Goal: Information Seeking & Learning: Understand process/instructions

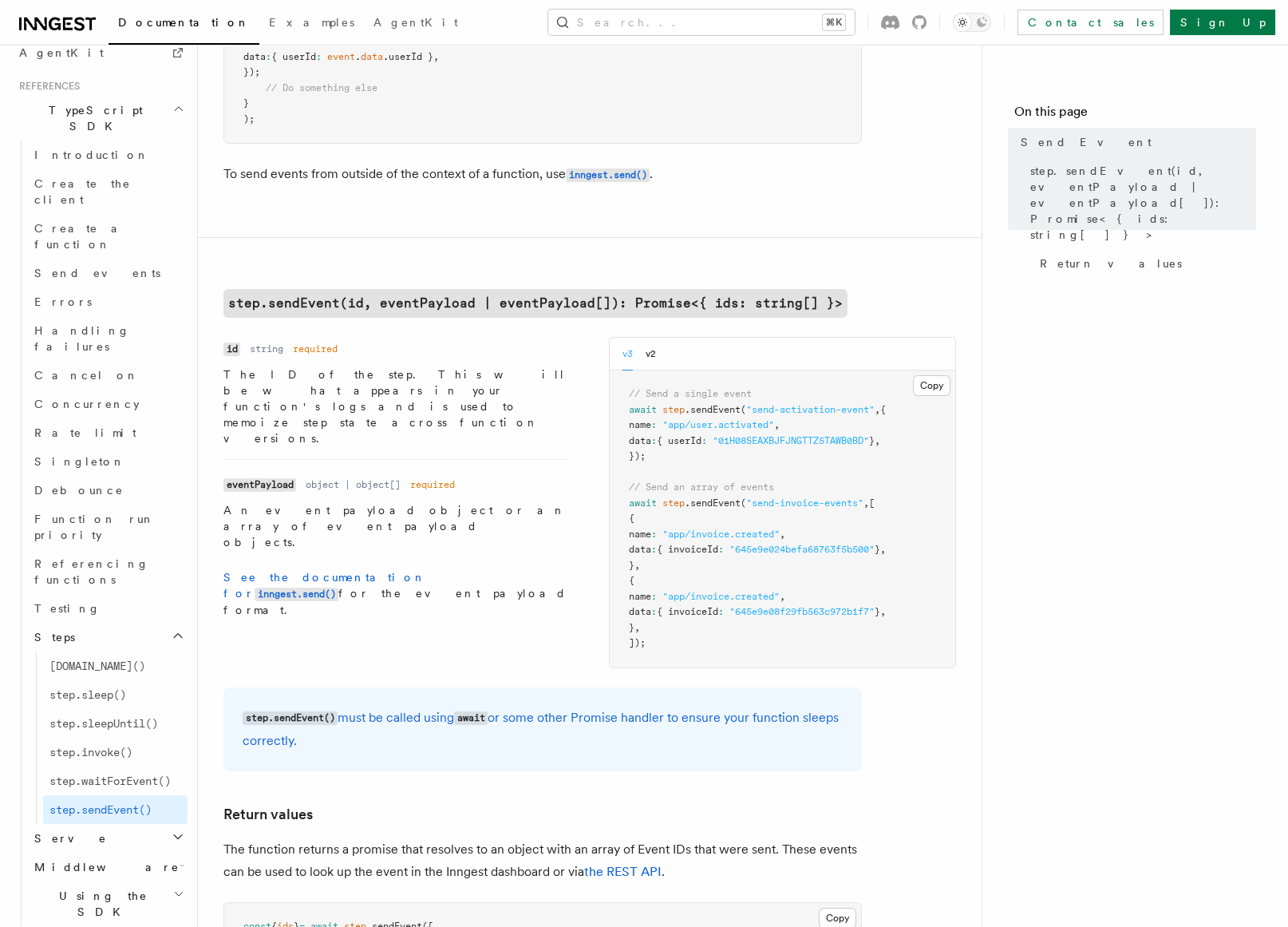
scroll to position [325, 0]
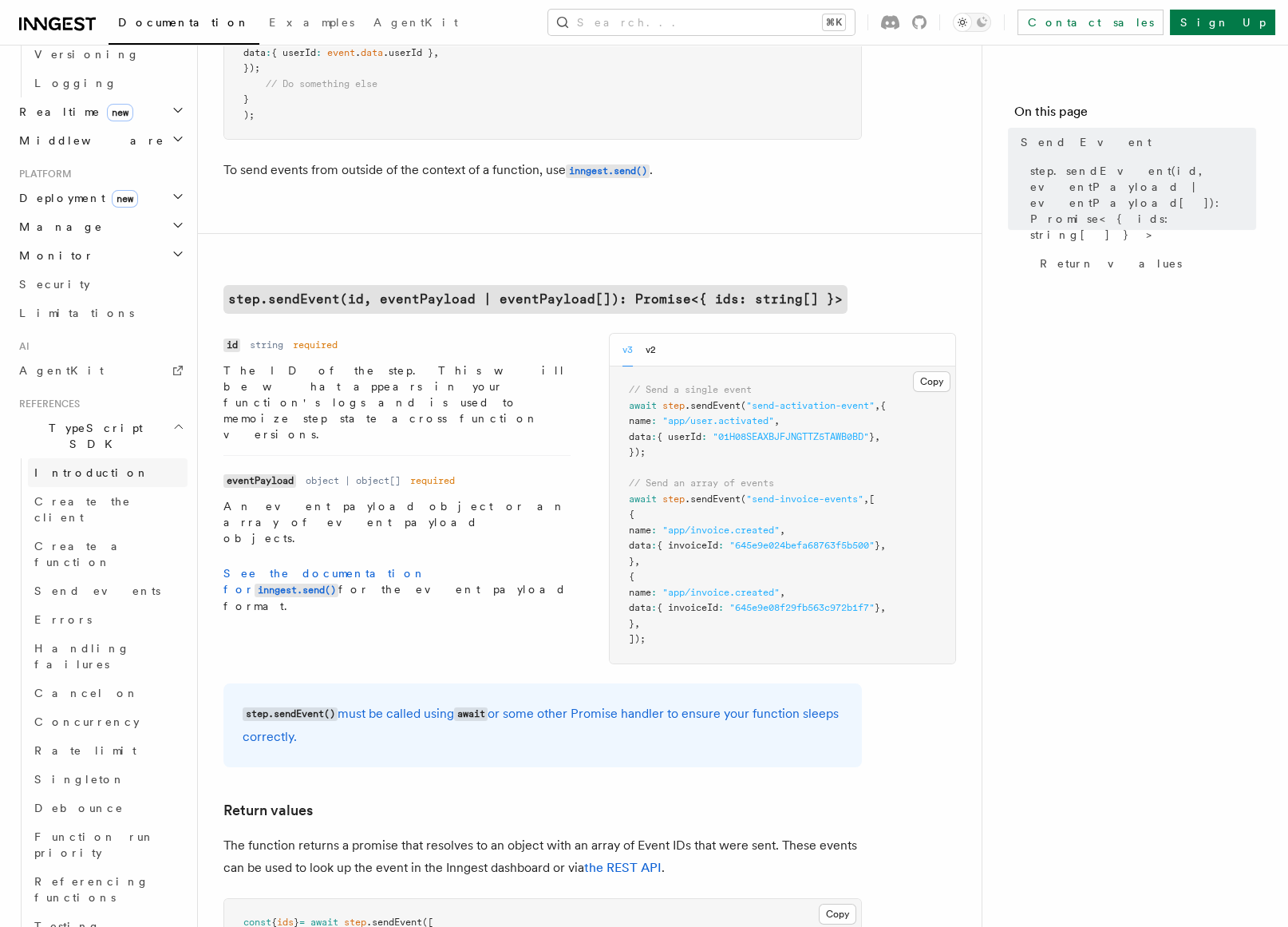
scroll to position [751, 0]
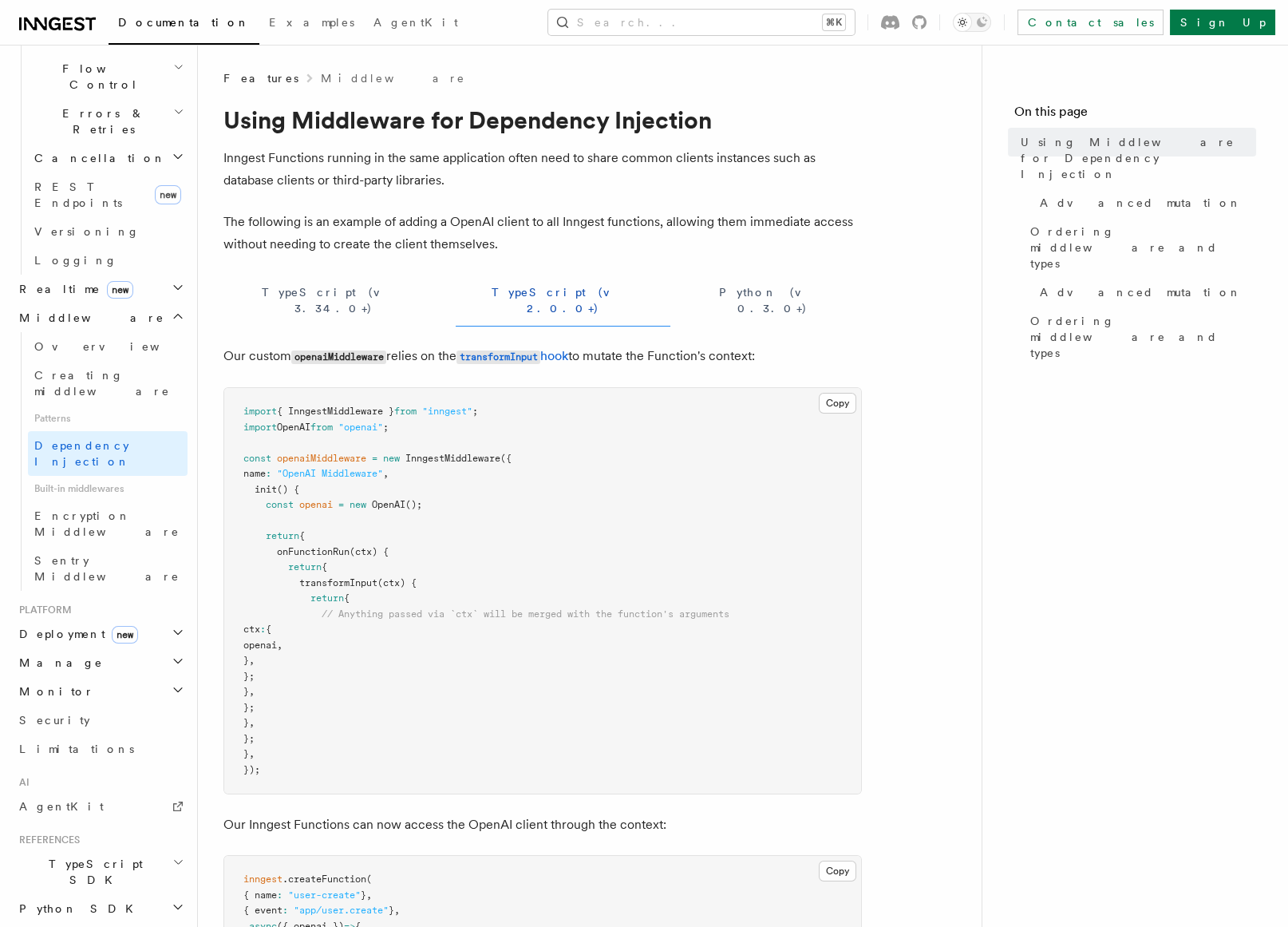
scroll to position [574, 0]
click at [103, 850] on h2 "TypeScript SDK" at bounding box center [100, 873] width 175 height 44
click at [90, 903] on span "Introduction" at bounding box center [91, 909] width 115 height 13
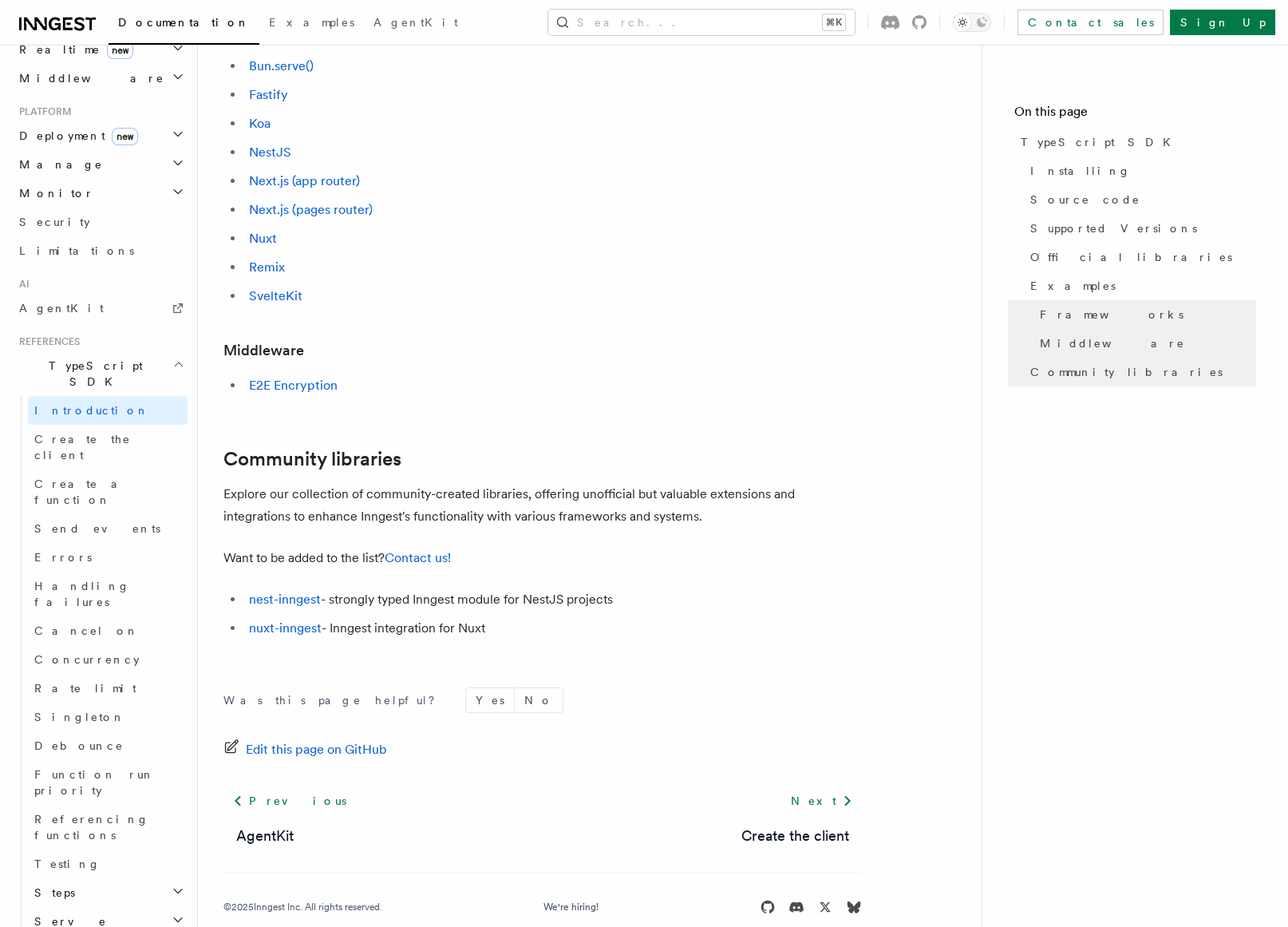
scroll to position [824, 0]
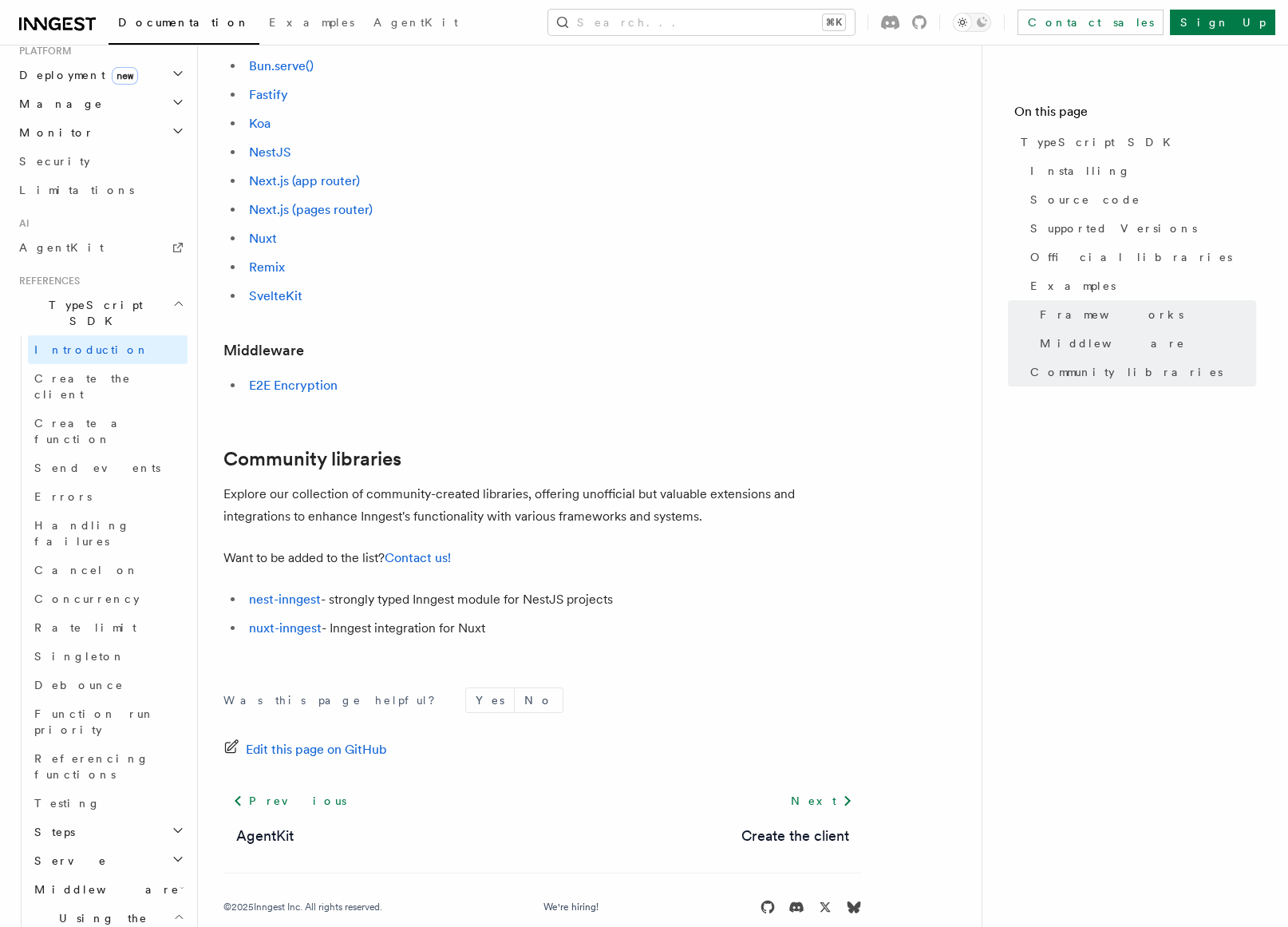
scroll to position [875, 0]
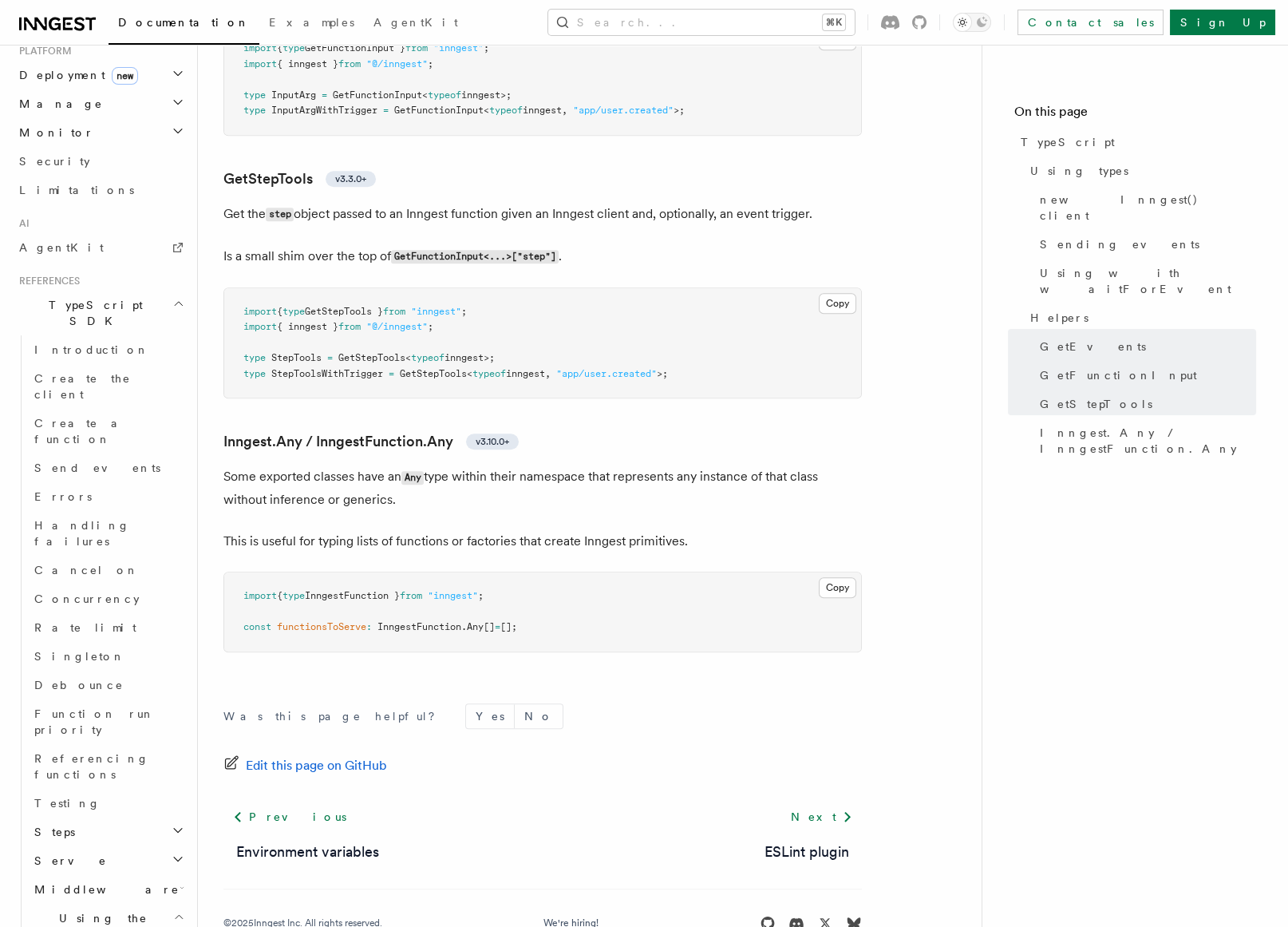
scroll to position [3592, 0]
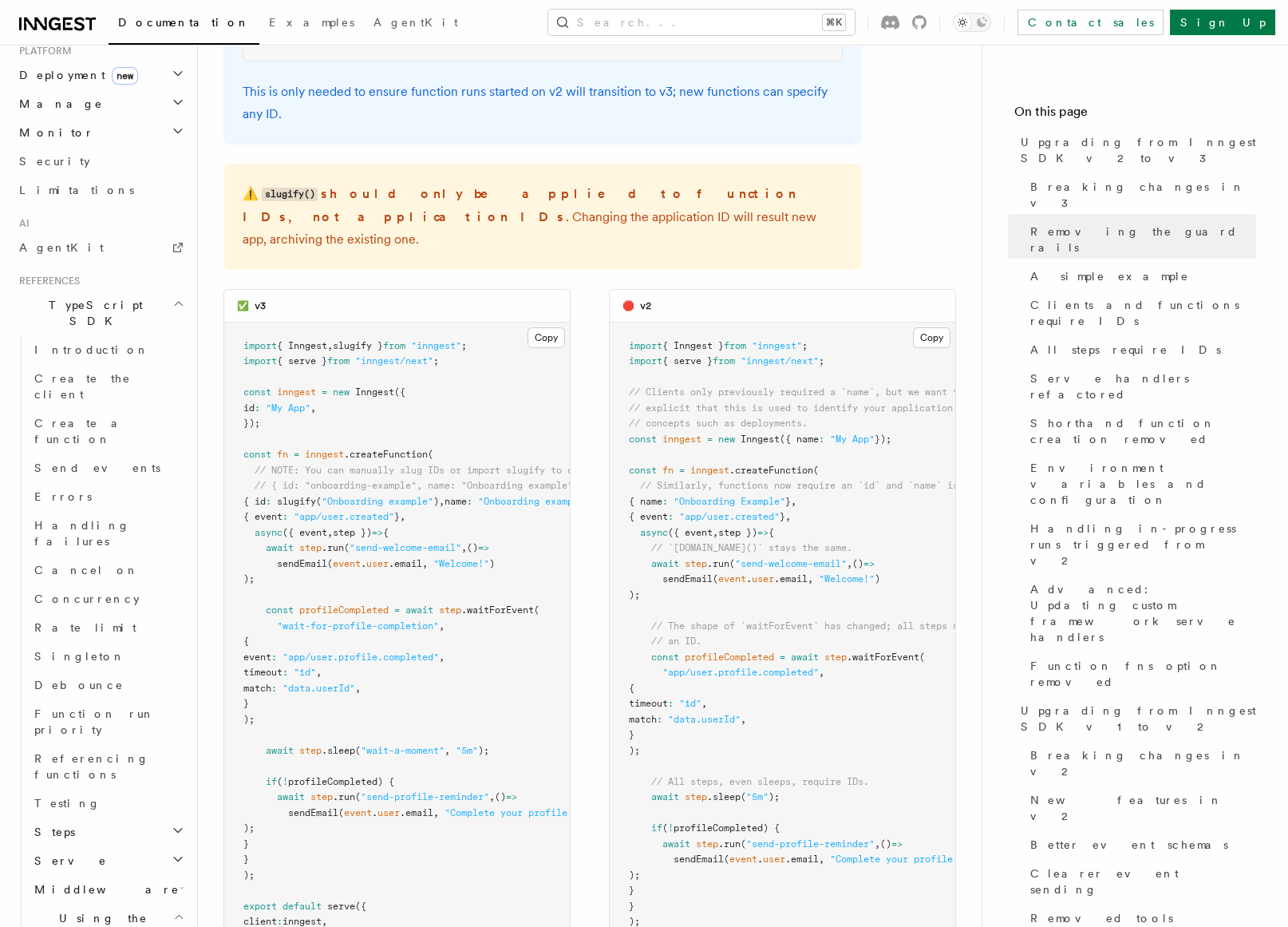
scroll to position [1313, 0]
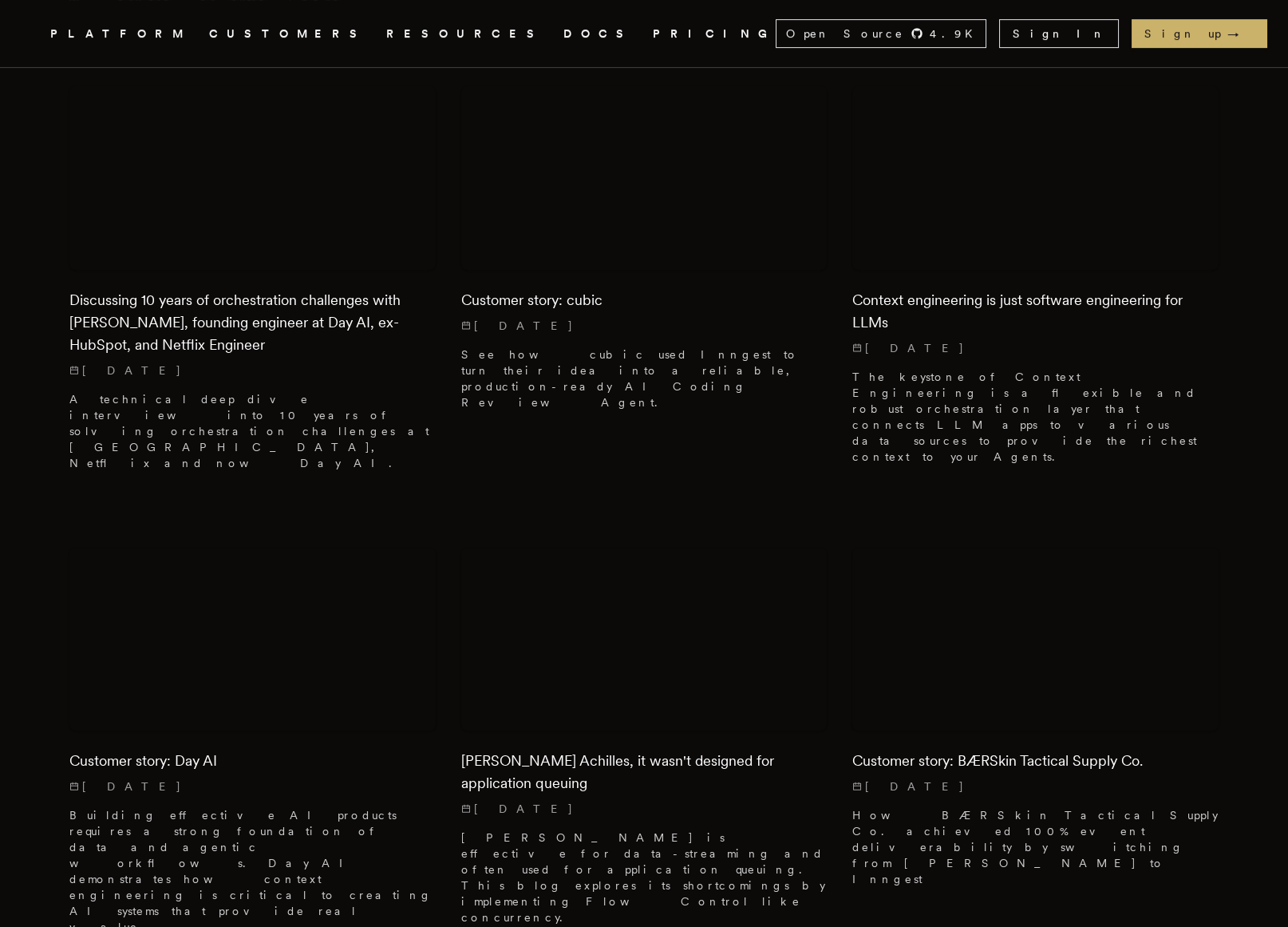
scroll to position [1483, 0]
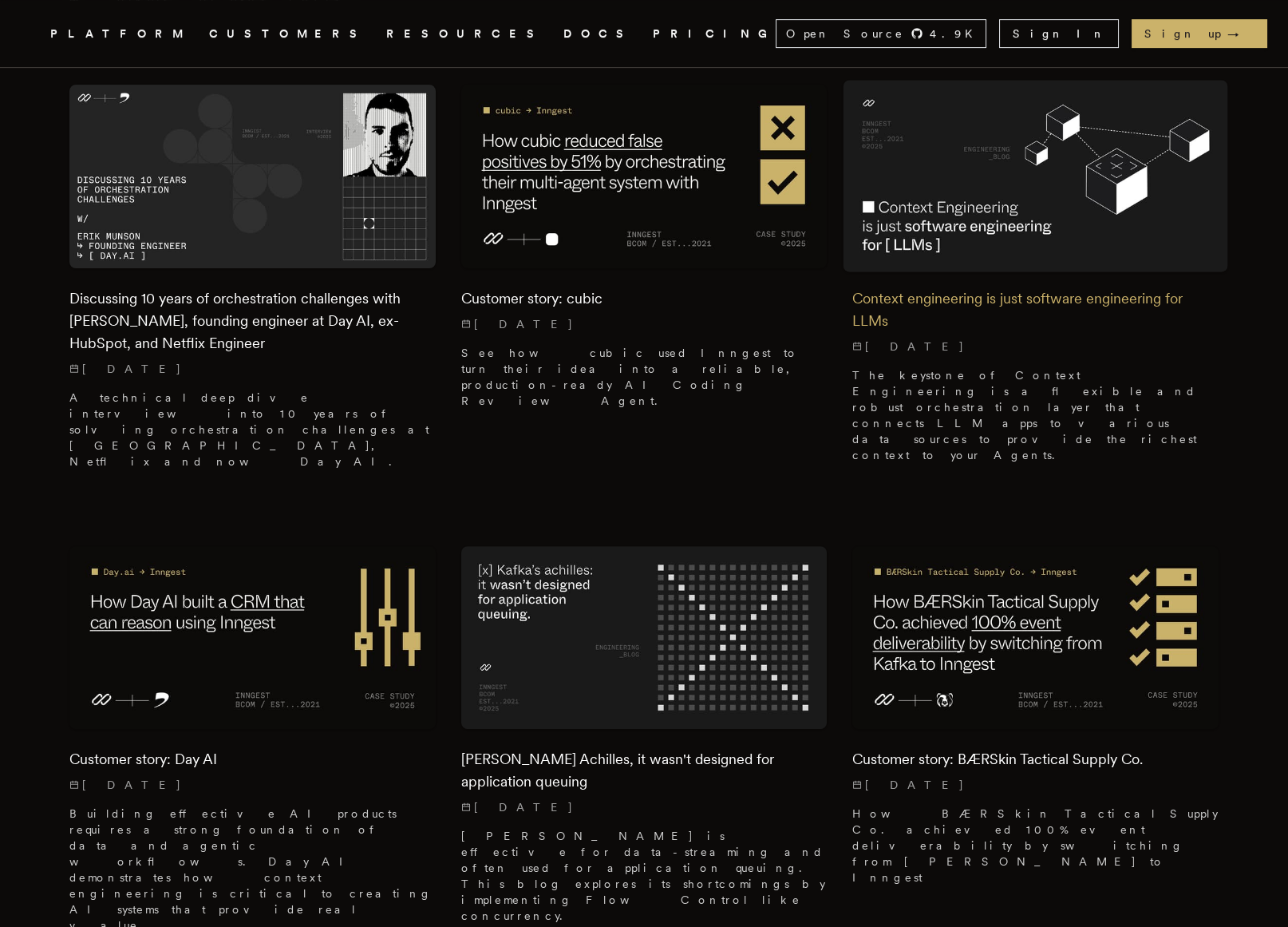
click at [911, 268] on div "Context engineering is just software engineering for LLMs 8/21/2025 The keyston…" at bounding box center [1035, 372] width 366 height 208
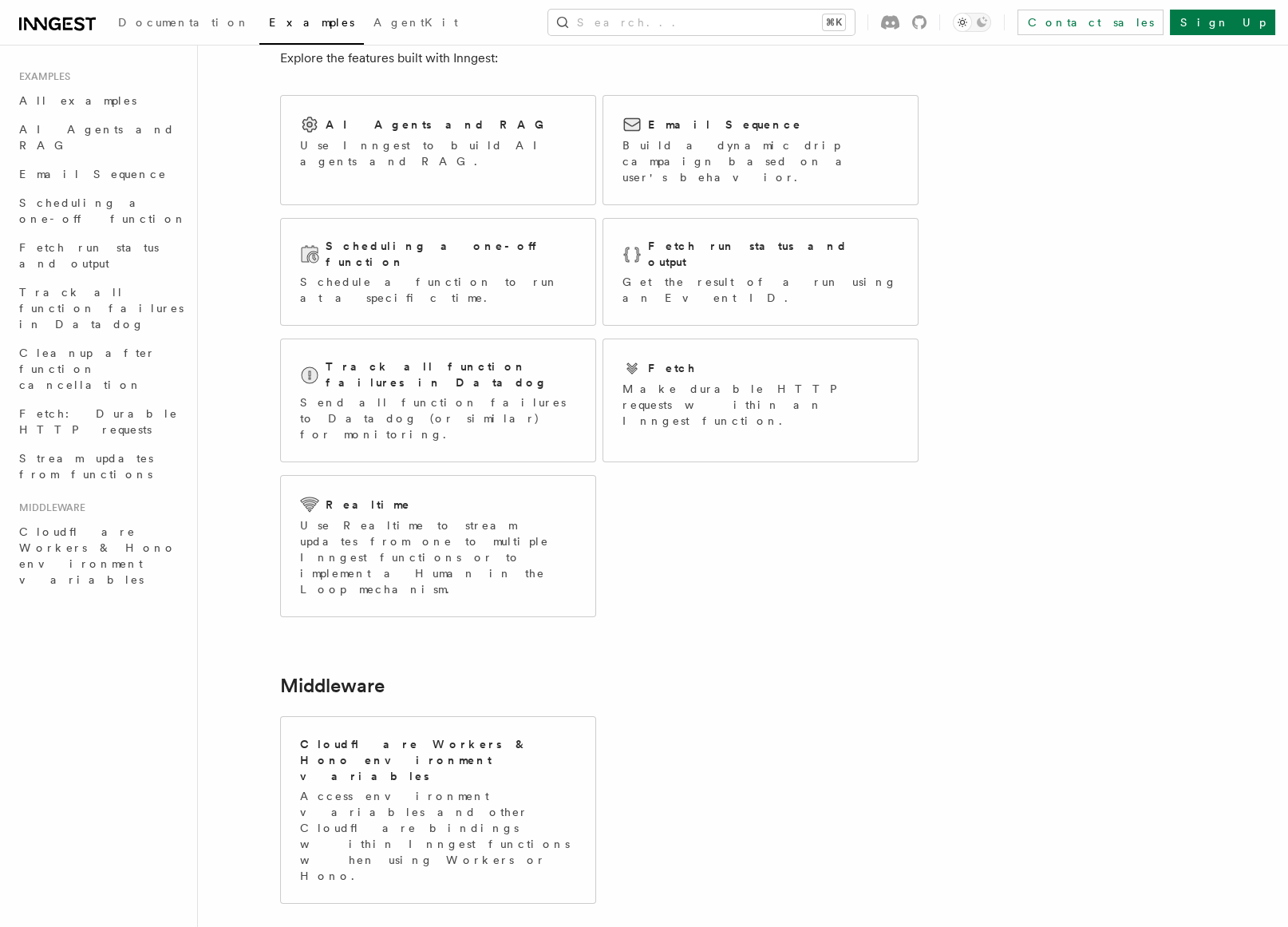
scroll to position [83, 0]
click at [457, 737] on h2 "Cloudflare Workers & Hono environment variables" at bounding box center [438, 761] width 277 height 48
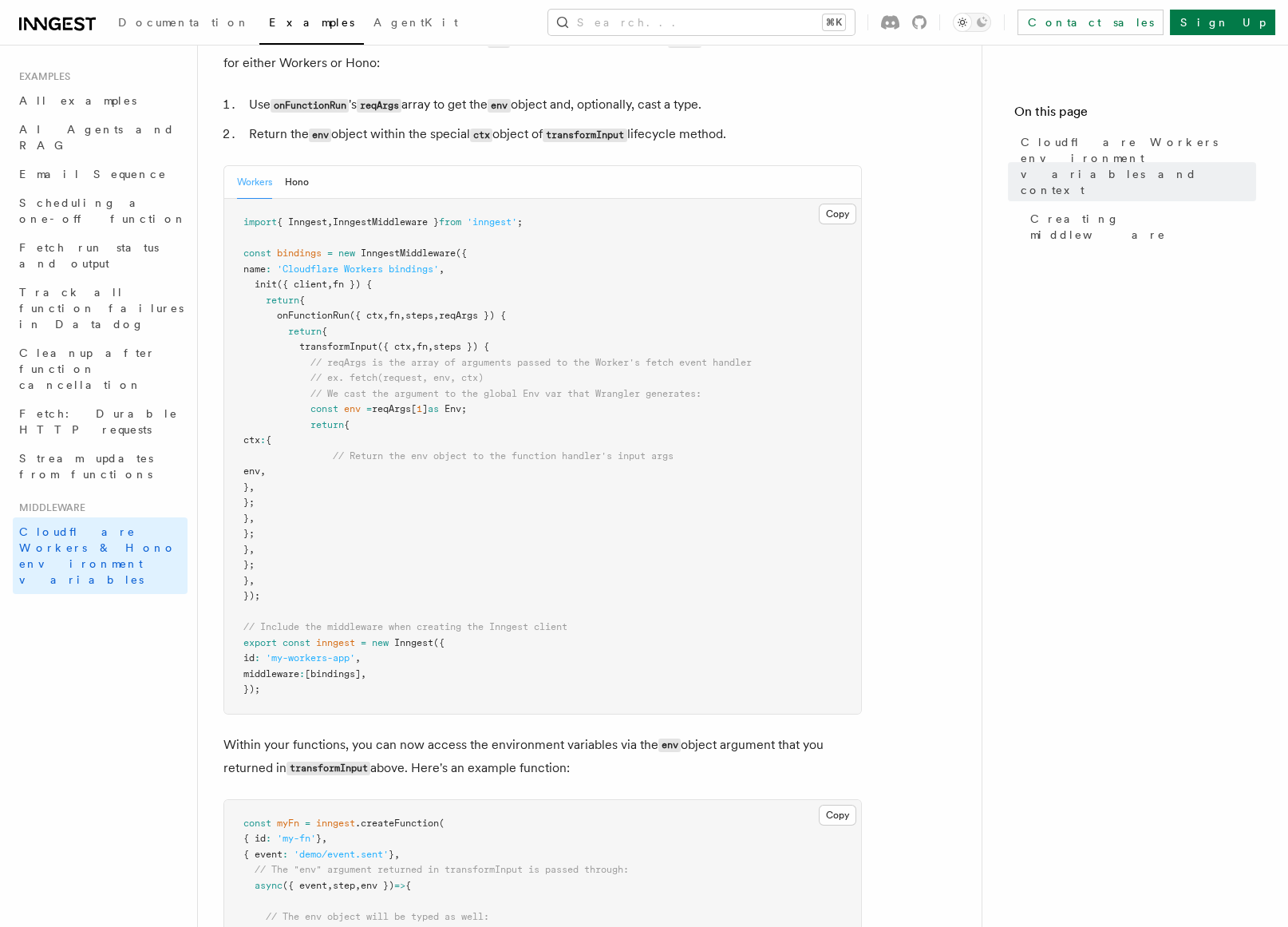
scroll to position [374, 0]
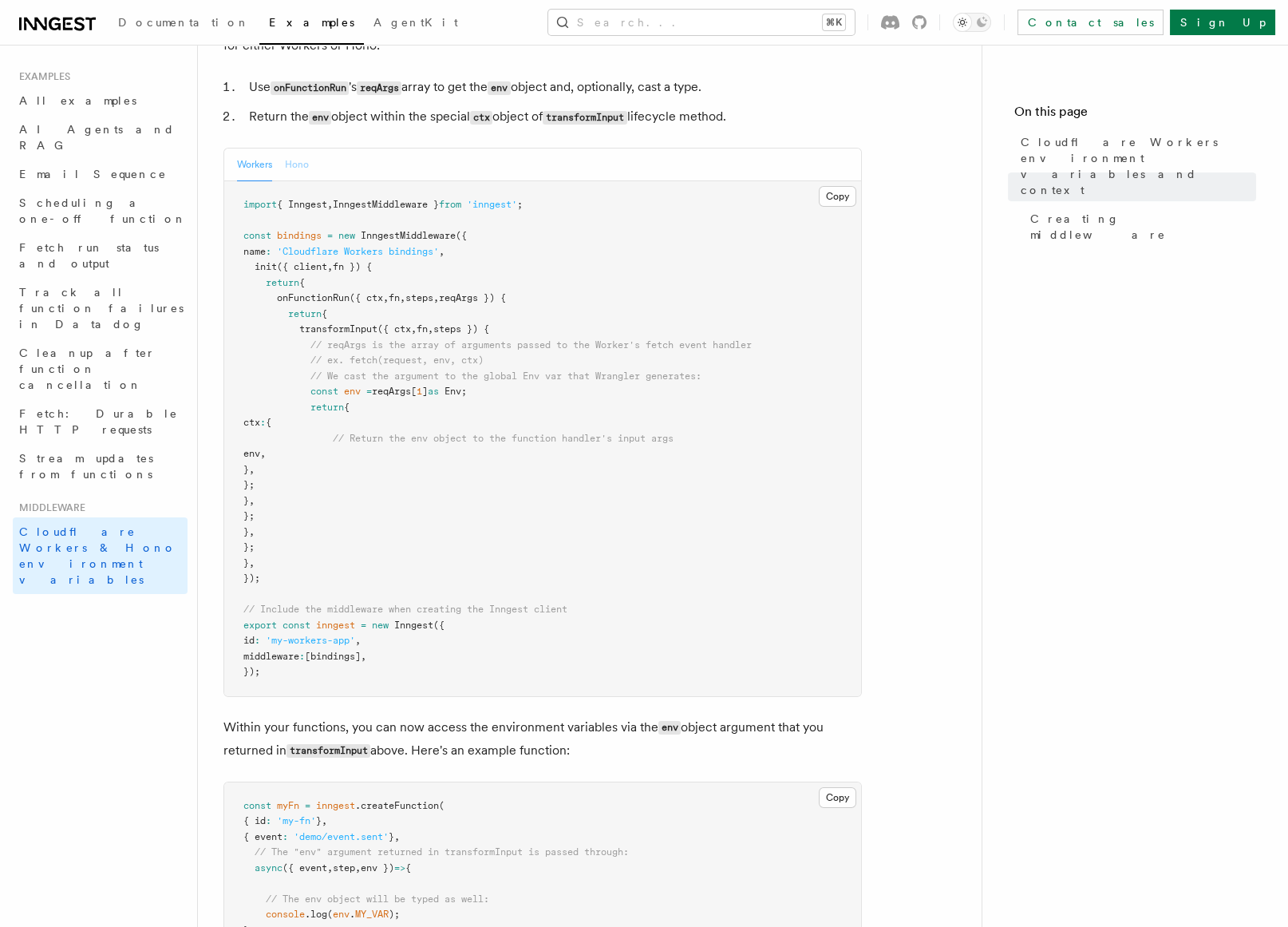
click at [305, 182] on button "Hono" at bounding box center [297, 164] width 24 height 32
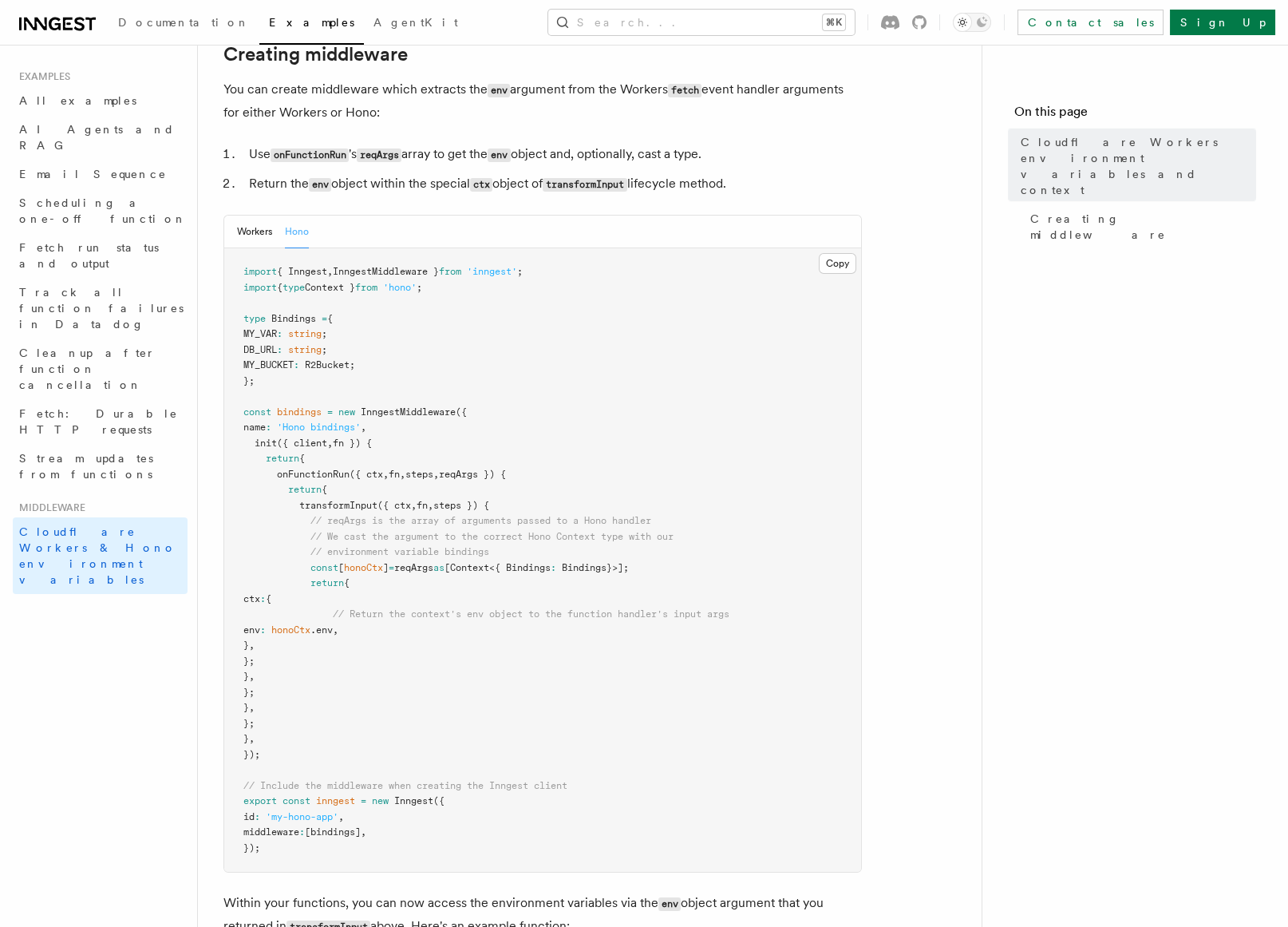
scroll to position [315, 0]
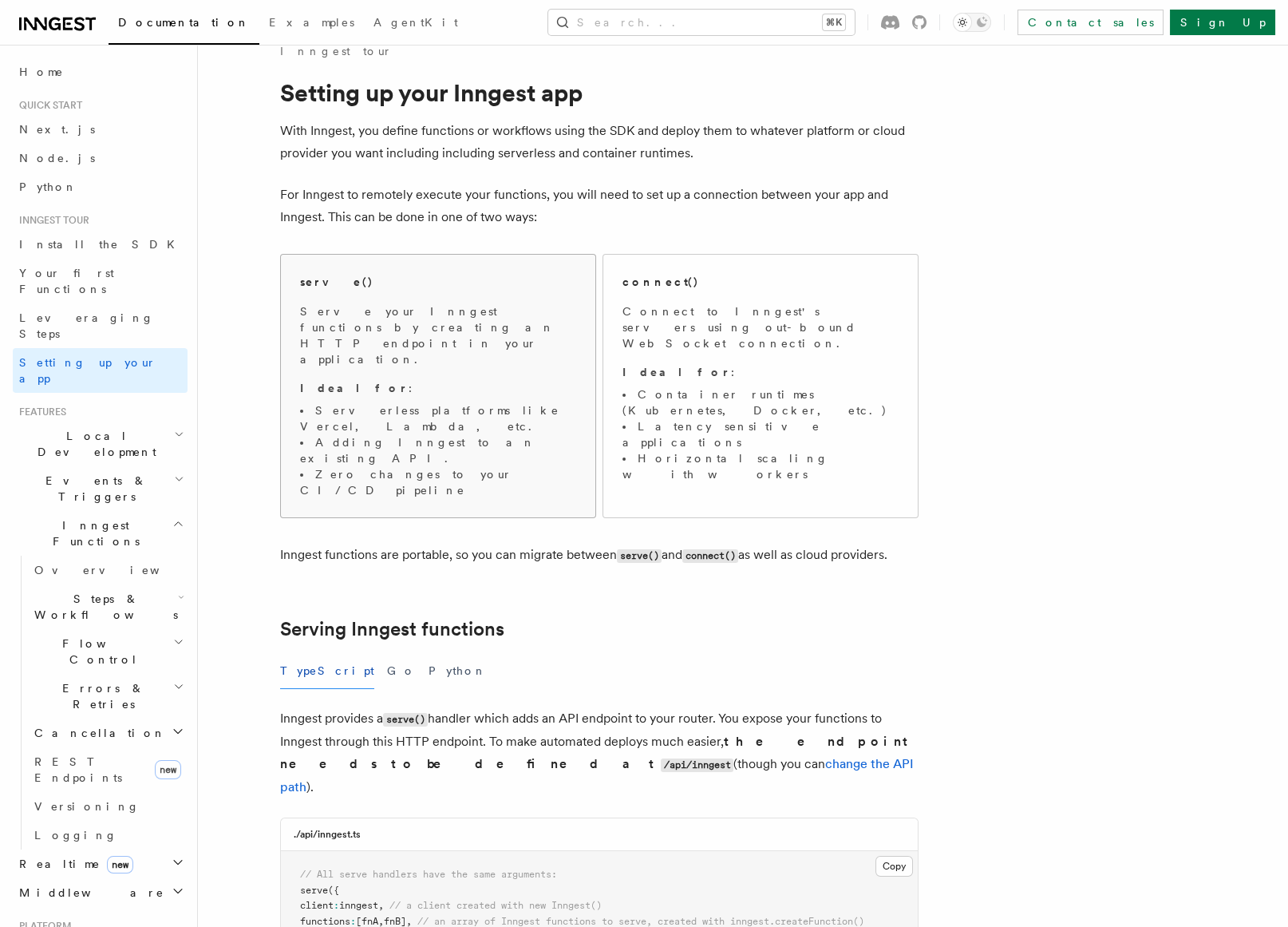
scroll to position [28, 0]
click at [419, 306] on p "Serve your Inngest functions by creating an HTTP endpoint in your application." at bounding box center [438, 334] width 277 height 64
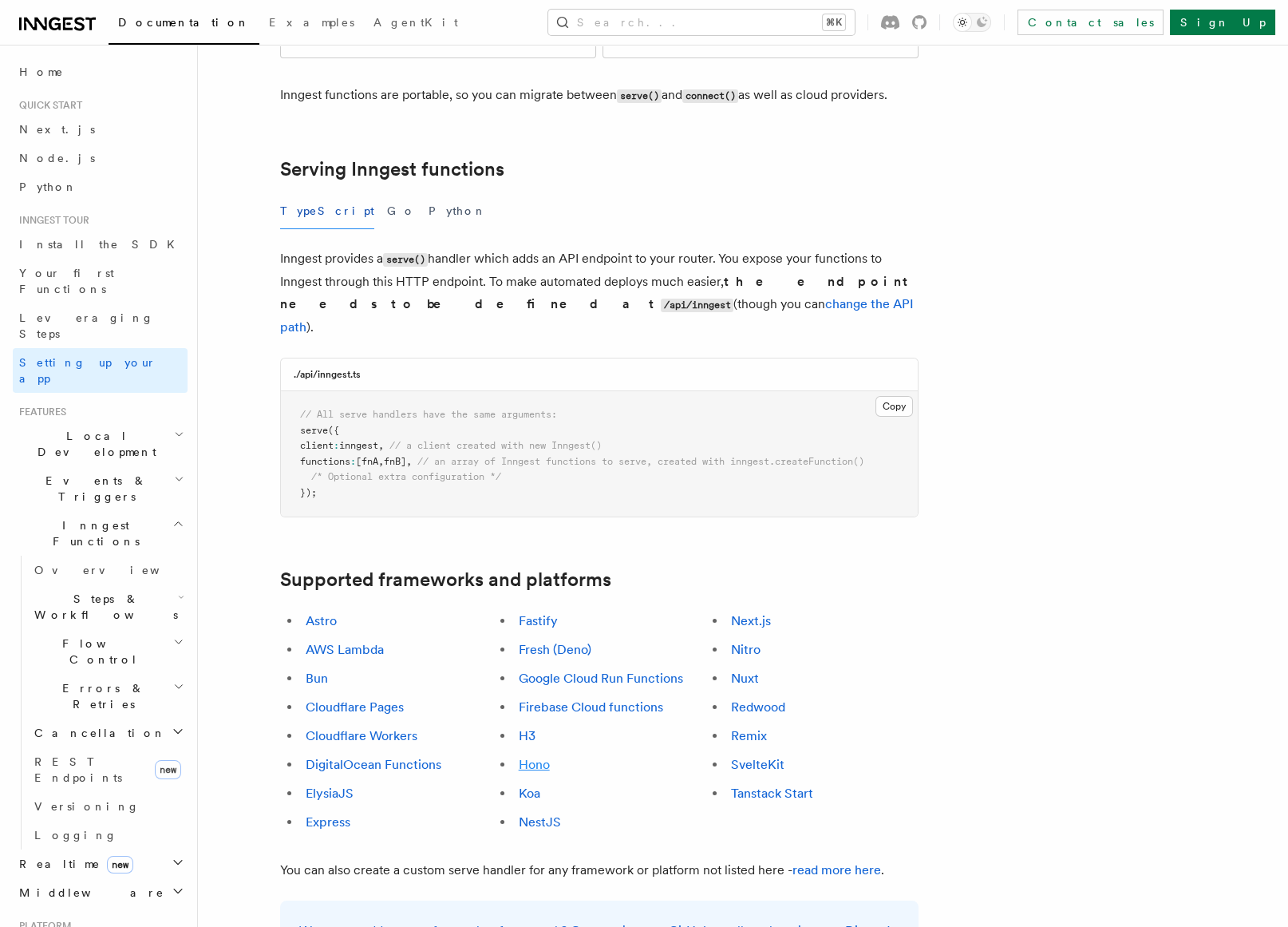
click at [537, 757] on link "Hono" at bounding box center [535, 765] width 31 height 15
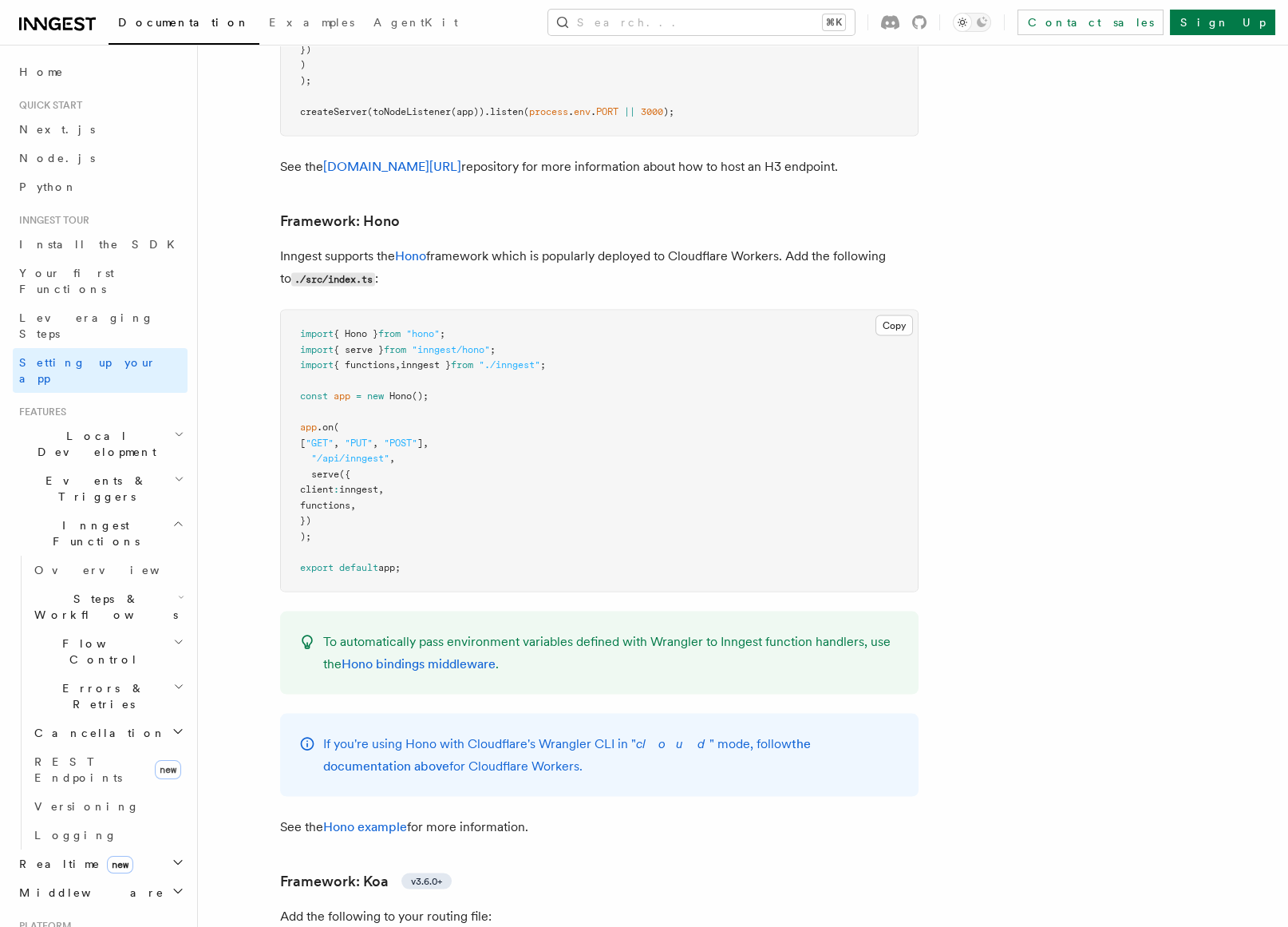
scroll to position [8338, 0]
drag, startPoint x: 300, startPoint y: 216, endPoint x: 617, endPoint y: 234, distance: 317.5
click at [617, 310] on pre "import { Hono } from "hono" ; import { serve } from "inngest/hono" ; import { f…" at bounding box center [599, 450] width 637 height 281
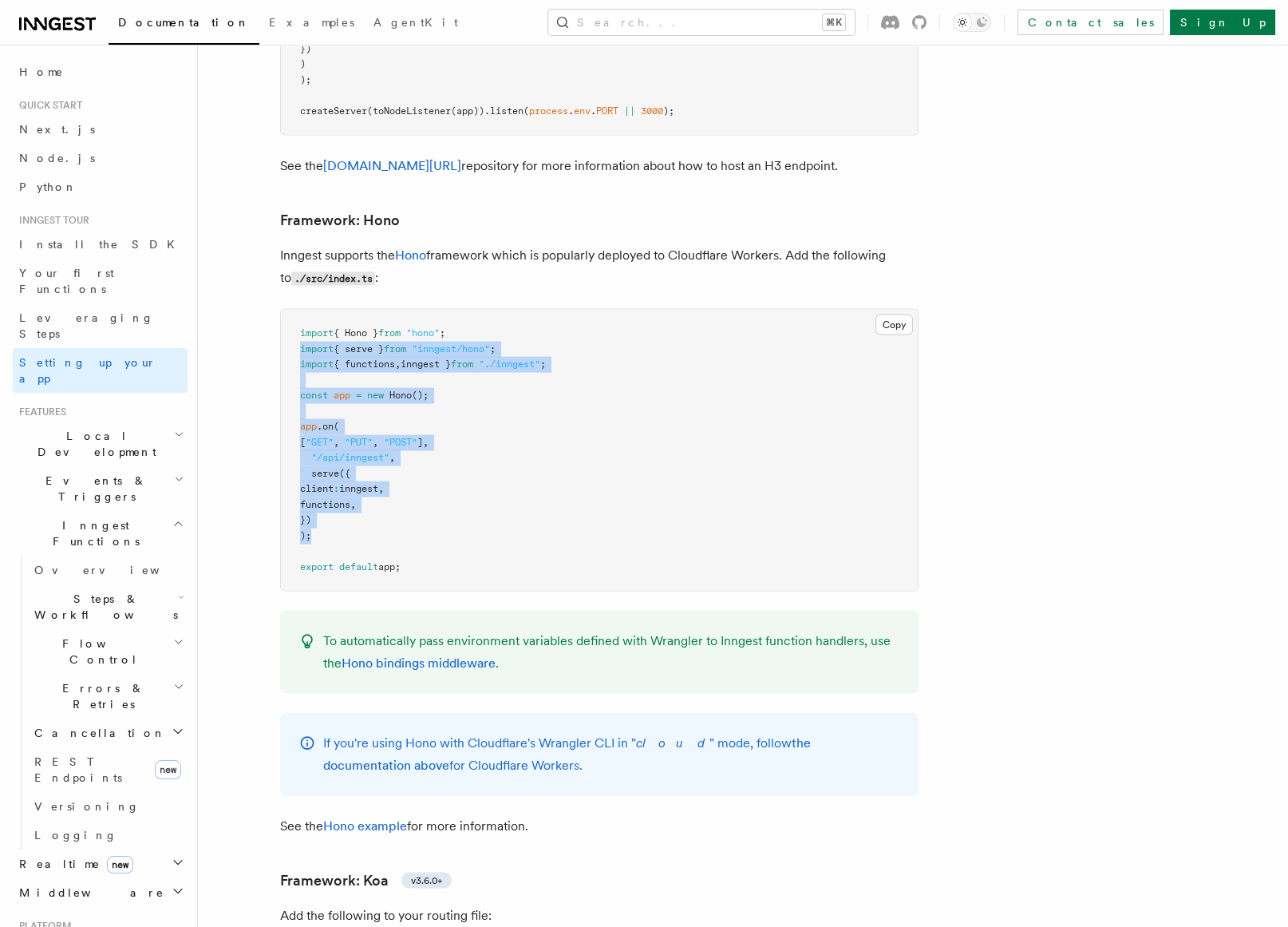
click at [353, 399] on pre "import { Hono } from "hono" ; import { serve } from "inngest/hono" ; import { f…" at bounding box center [599, 450] width 637 height 281
copy code "import { serve } from "inngest/hono" ; import { functions , inngest } from "./i…"
click at [612, 310] on pre "import { Hono } from "hono" ; import { serve } from "inngest/hono" ; import { f…" at bounding box center [599, 450] width 637 height 281
drag, startPoint x: 601, startPoint y: 234, endPoint x: 292, endPoint y: 217, distance: 309.5
click at [292, 310] on pre "import { Hono } from "hono" ; import { serve } from "inngest/hono" ; import { f…" at bounding box center [599, 450] width 637 height 281
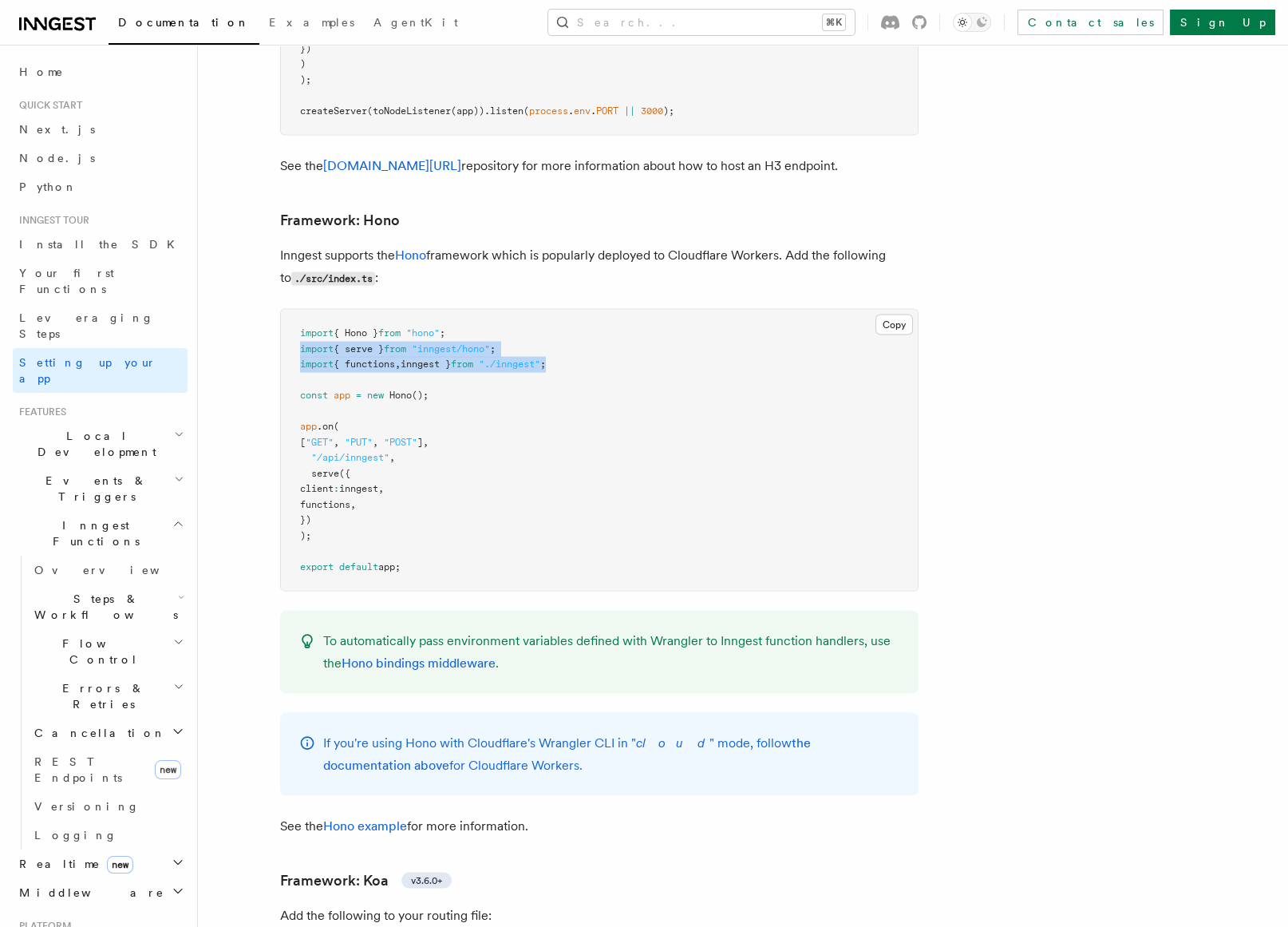
copy code "import { serve } from "inngest/hono" ; import { functions , inngest } from "./i…"
drag, startPoint x: 360, startPoint y: 318, endPoint x: 431, endPoint y: 378, distance: 93.0
click at [431, 378] on pre "import { Hono } from "hono" ; import { serve } from "inngest/hono" ; import { f…" at bounding box center [599, 450] width 637 height 281
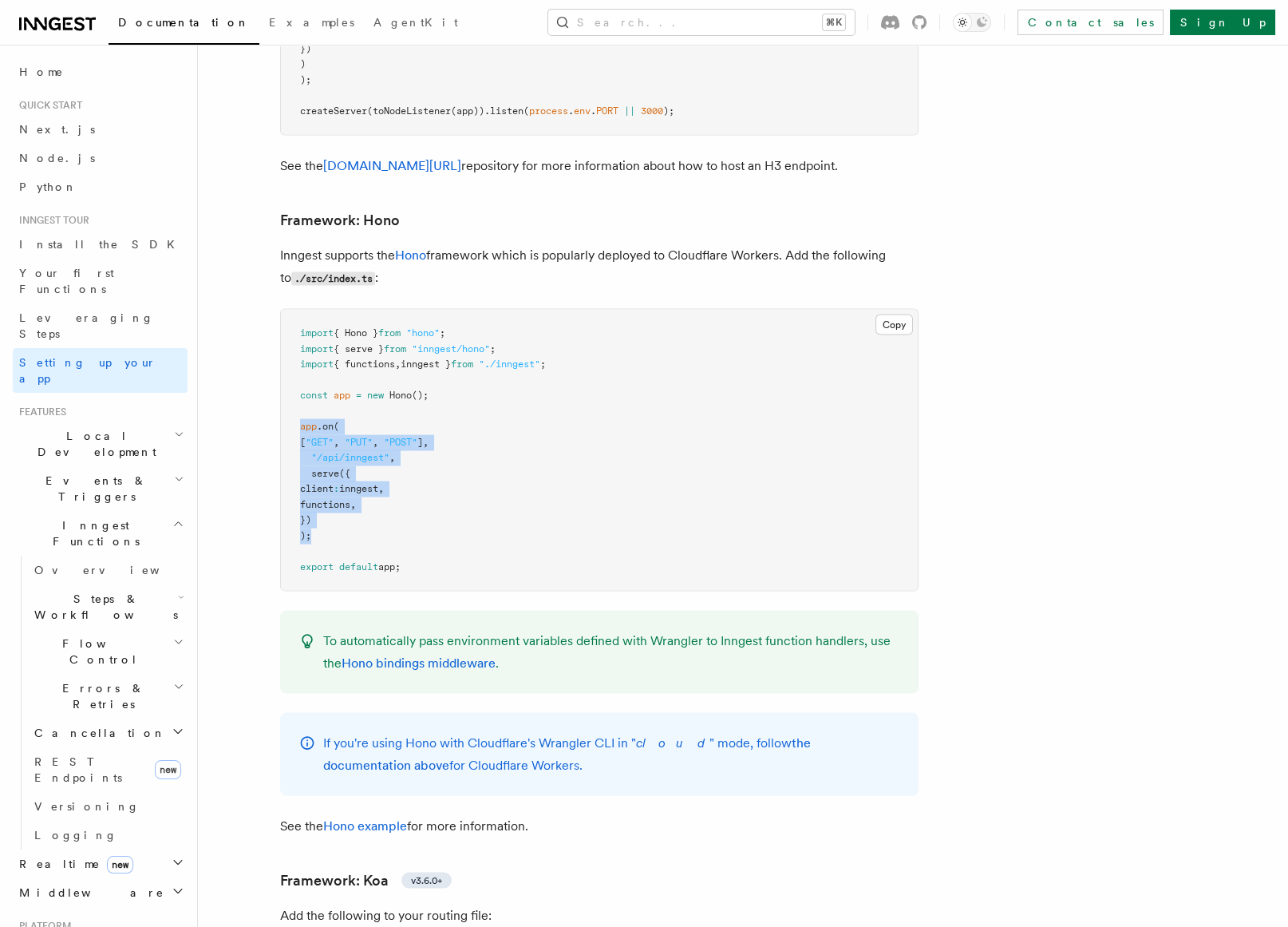
click at [372, 395] on pre "import { Hono } from "hono" ; import { serve } from "inngest/hono" ; import { f…" at bounding box center [599, 450] width 637 height 281
copy code "app .on ( [ "GET" , "PUT" , "POST" ] , "/api/inngest" , serve ({ client : innge…"
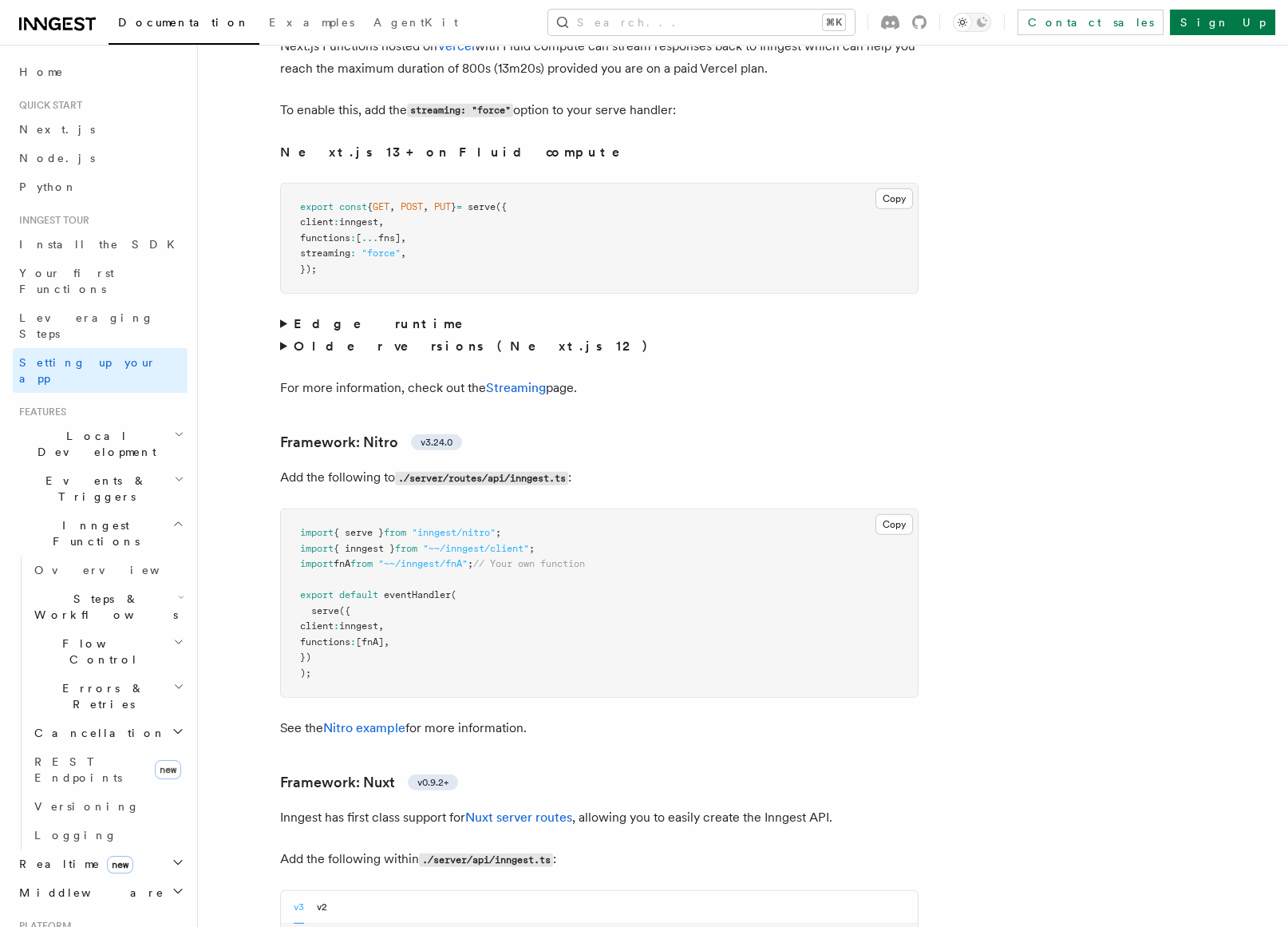
scroll to position [10892, 0]
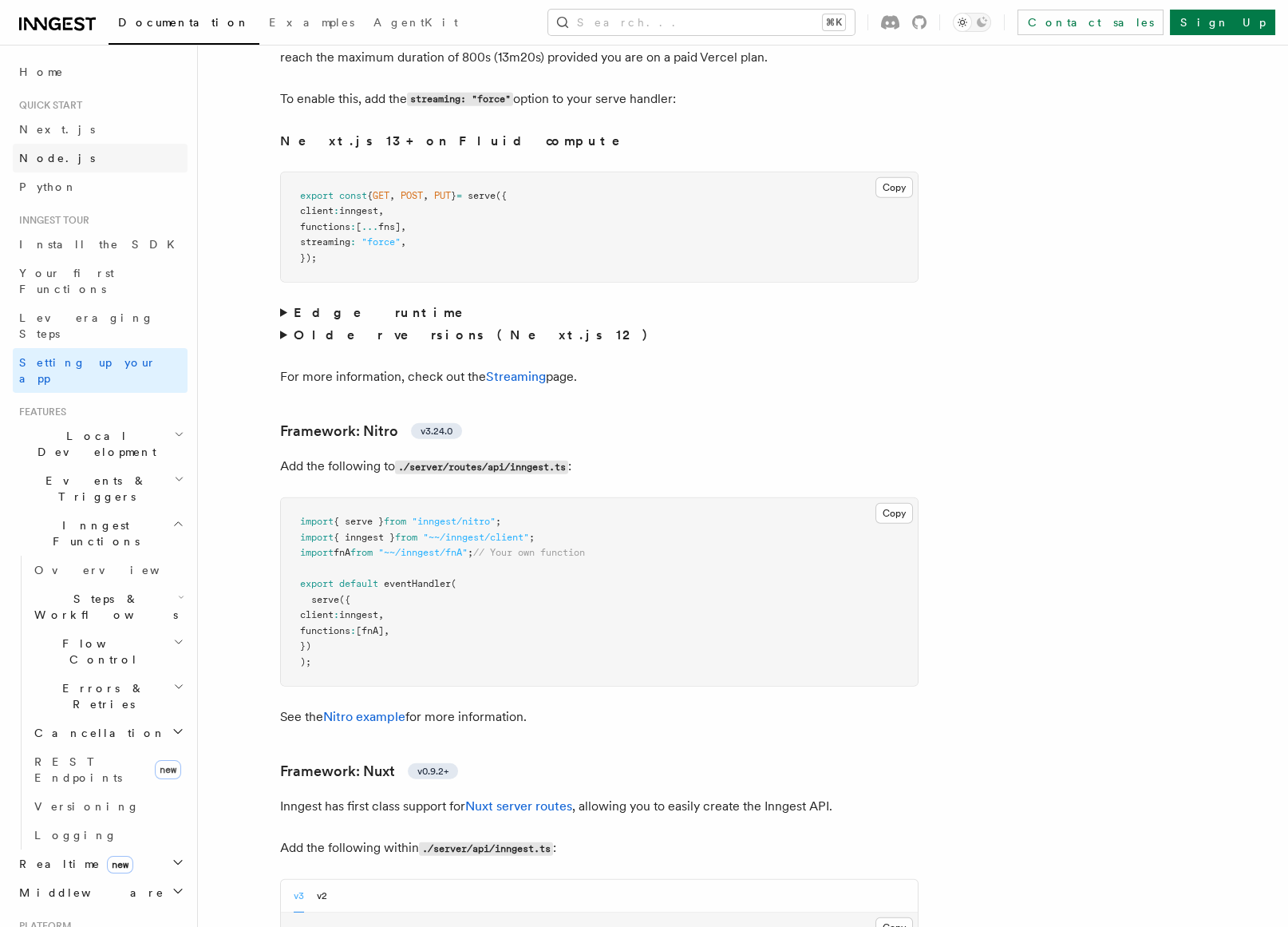
click at [77, 160] on link "Node.js" at bounding box center [100, 158] width 175 height 29
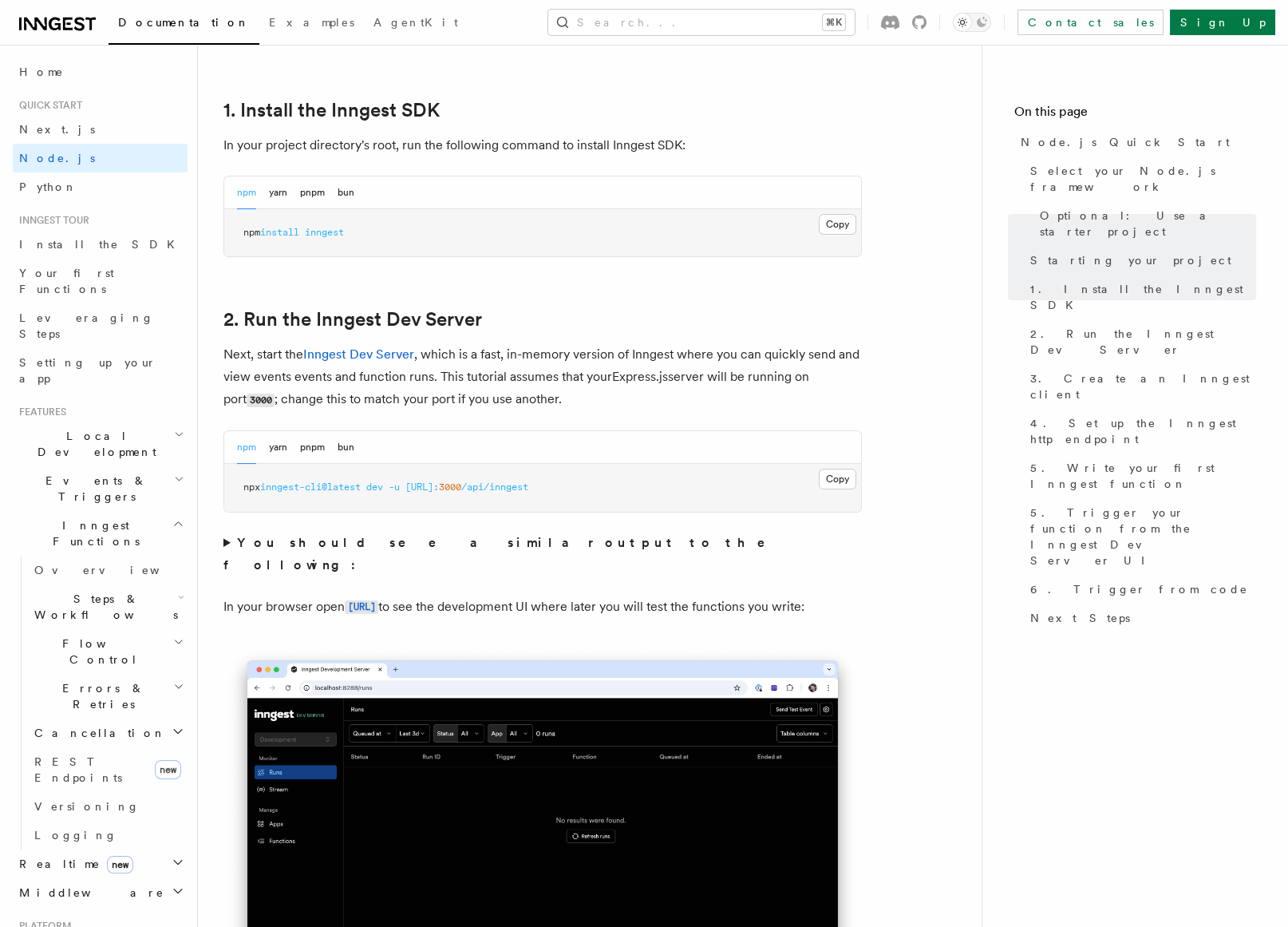
scroll to position [1007, 0]
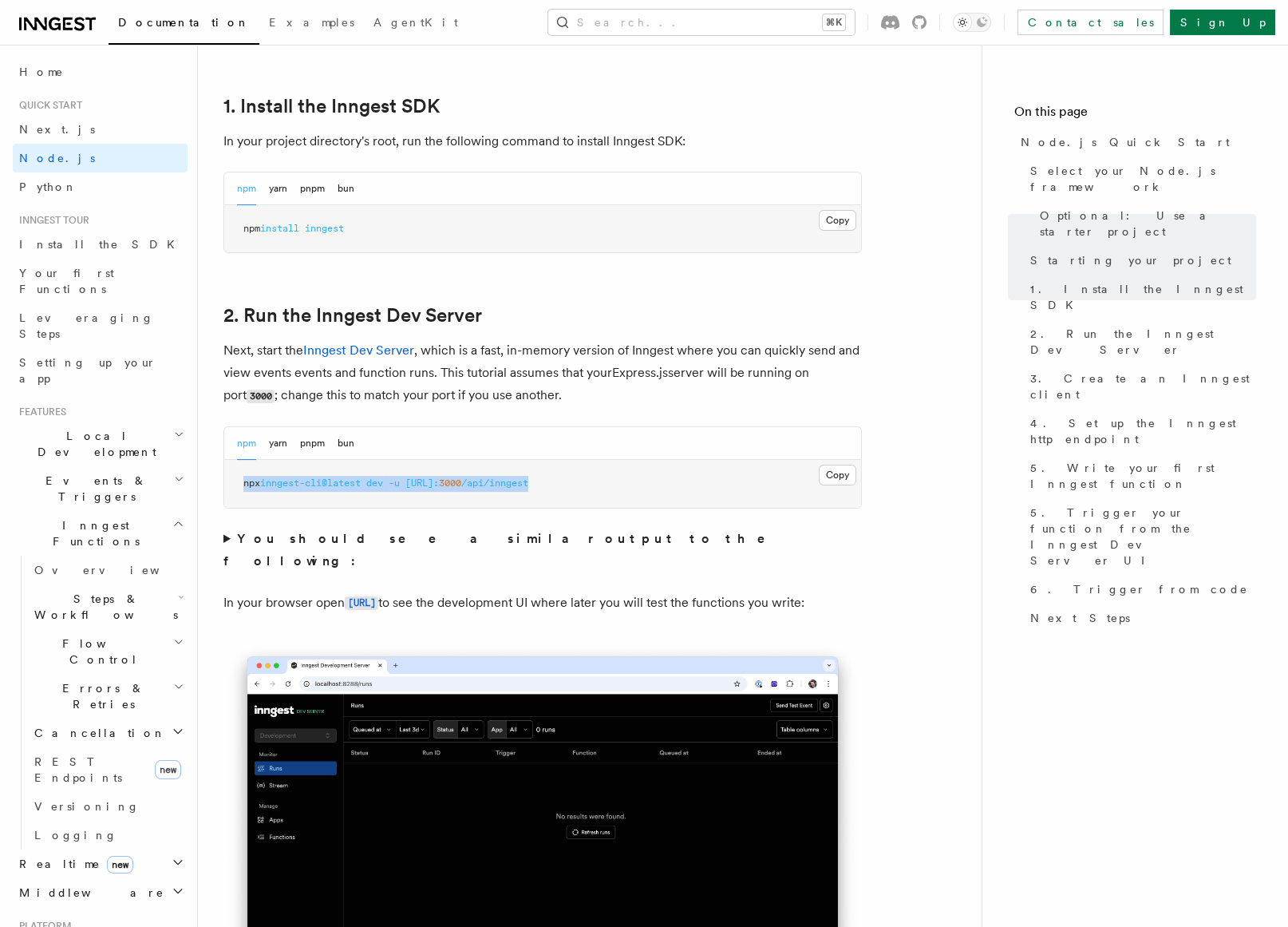
drag, startPoint x: 242, startPoint y: 477, endPoint x: 617, endPoint y: 472, distance: 375.0
click at [617, 472] on pre "npx inngest-cli@latest dev -u [URL]: 3000 /api/inngest" at bounding box center [542, 484] width 637 height 48
copy span "npx inngest-cli@latest dev -u [URL]: 3000 /api/inngest"
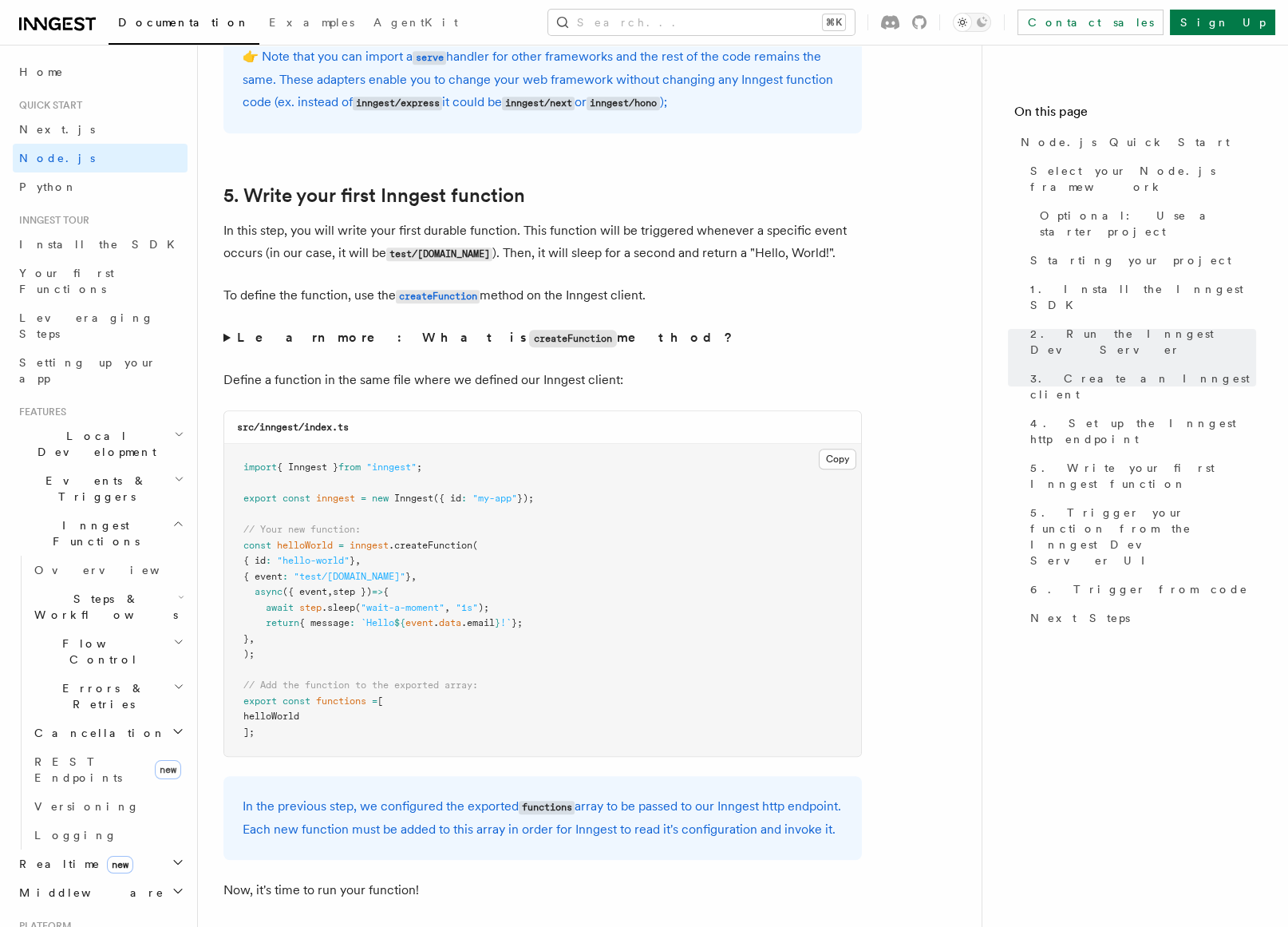
scroll to position [2894, 0]
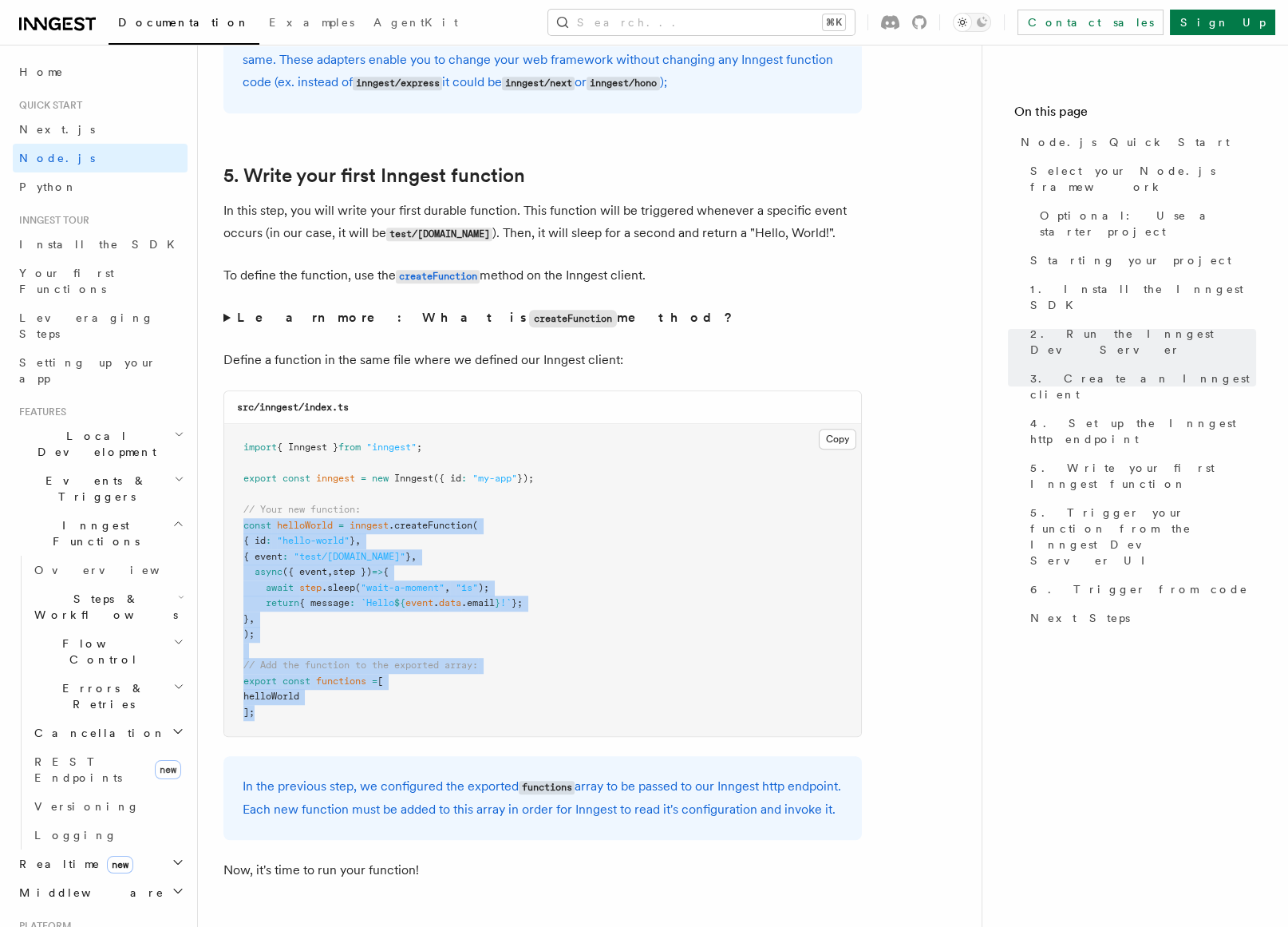
drag, startPoint x: 242, startPoint y: 508, endPoint x: 456, endPoint y: 693, distance: 282.9
click at [456, 693] on pre "import { Inngest } from "inngest" ; export const inngest = new Inngest ({ id : …" at bounding box center [542, 580] width 637 height 312
copy code "const helloWorld = inngest .createFunction ( { id : "hello-world" } , { event :…"
